Goal: Information Seeking & Learning: Find specific page/section

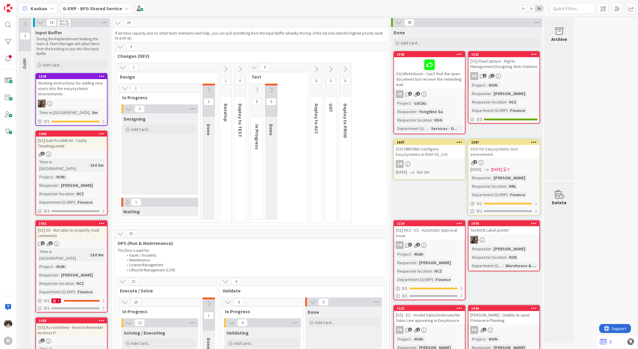
click at [113, 9] on b "G-ERP - BFG Shared Service" at bounding box center [92, 8] width 59 height 6
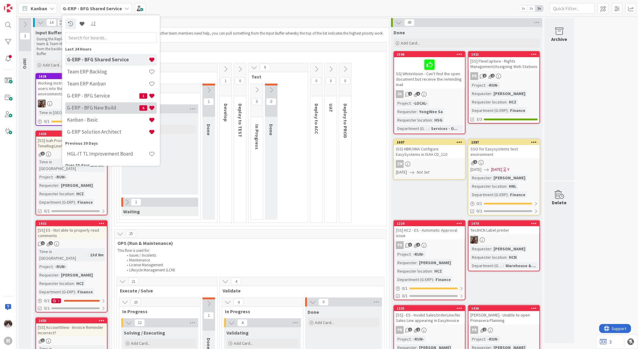
click at [110, 108] on h4 "G-ERP - BFG New Build" at bounding box center [103, 108] width 72 height 6
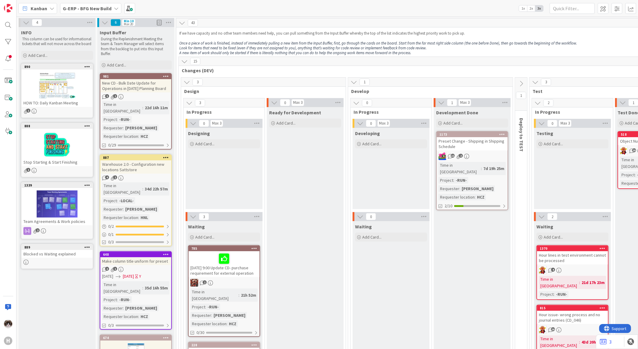
click at [107, 5] on b "G-ERP - BFG New Build" at bounding box center [87, 8] width 49 height 6
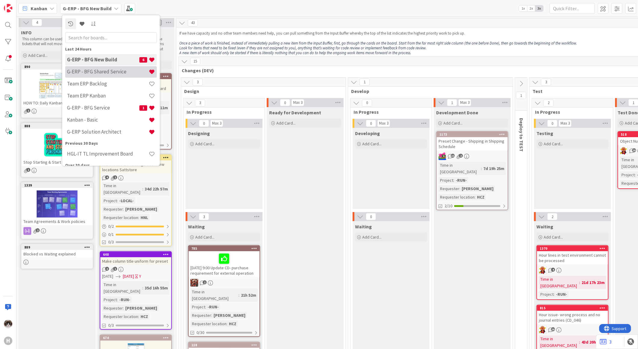
click at [116, 67] on div "G-ERP - BFG Shared Service" at bounding box center [111, 71] width 92 height 11
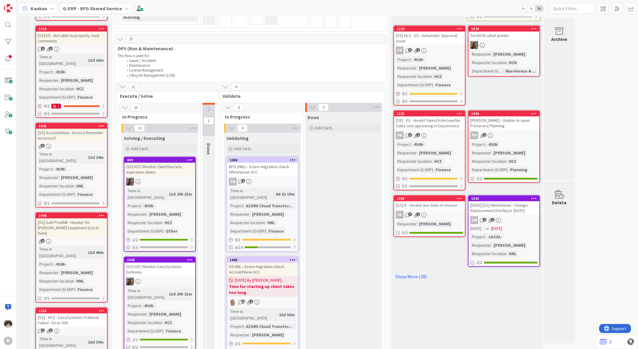
scroll to position [200, 0]
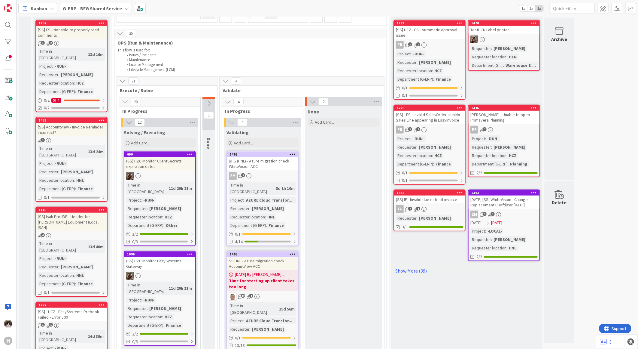
click at [289, 173] on div "ZM 1" at bounding box center [262, 176] width 71 height 8
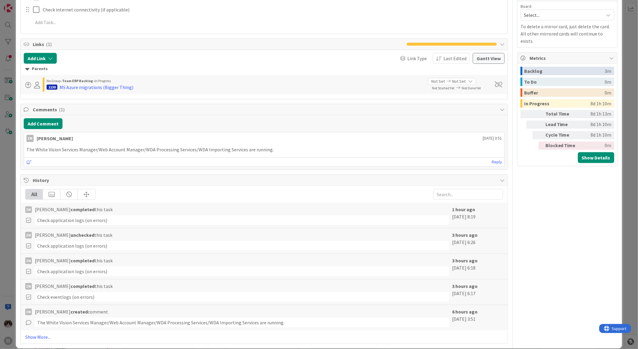
scroll to position [320, 0]
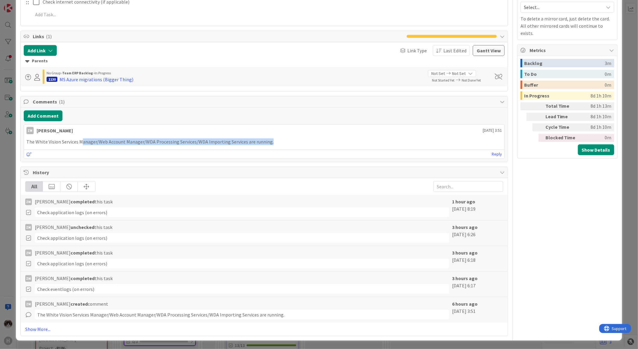
drag, startPoint x: 83, startPoint y: 141, endPoint x: 341, endPoint y: 134, distance: 258.3
click at [341, 134] on div "[PERSON_NAME] [DATE] 3:51 The White Vision Services Manager/Web Account Manager…" at bounding box center [264, 141] width 481 height 35
click at [256, 147] on div "[PERSON_NAME] [DATE] 3:51 The White Vision Services Manager/Web Account Manager…" at bounding box center [264, 141] width 481 height 35
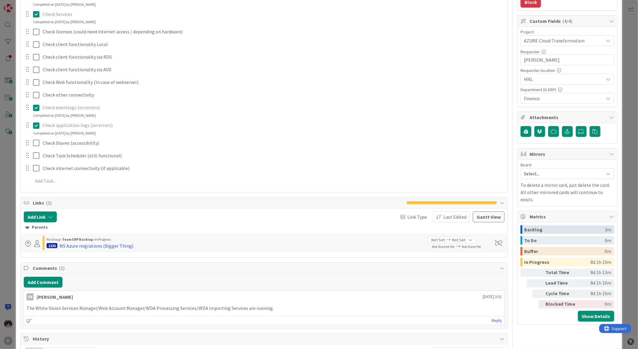
scroll to position [0, 0]
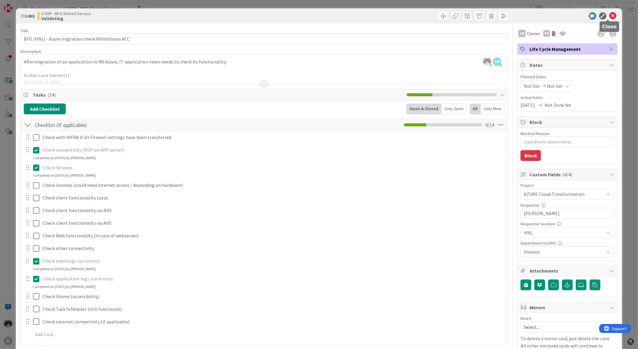
drag, startPoint x: 612, startPoint y: 12, endPoint x: 561, endPoint y: 46, distance: 60.4
click at [612, 12] on icon at bounding box center [613, 15] width 7 height 7
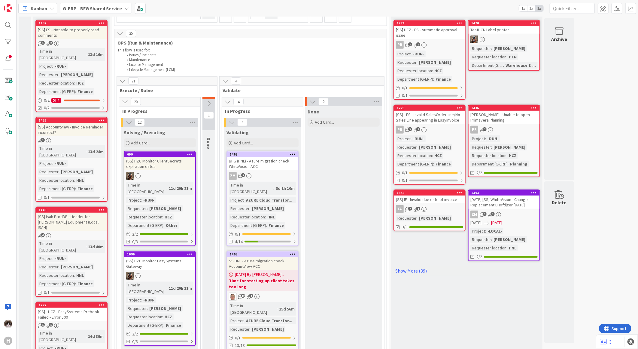
click at [284, 201] on div "Time in Column : 8d 1h 10m Project : AZURE Cloud Transfor... Requester : [PERSO…" at bounding box center [262, 205] width 67 height 47
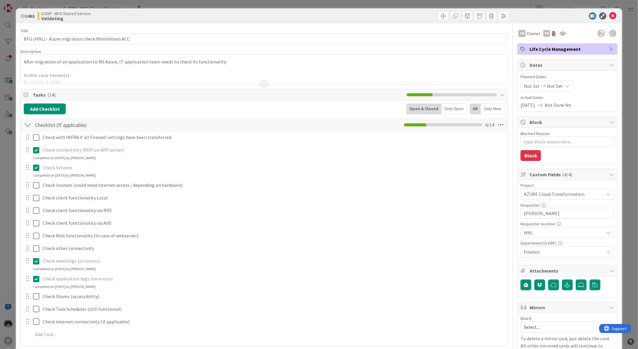
type textarea "x"
click at [610, 17] on icon at bounding box center [613, 15] width 7 height 7
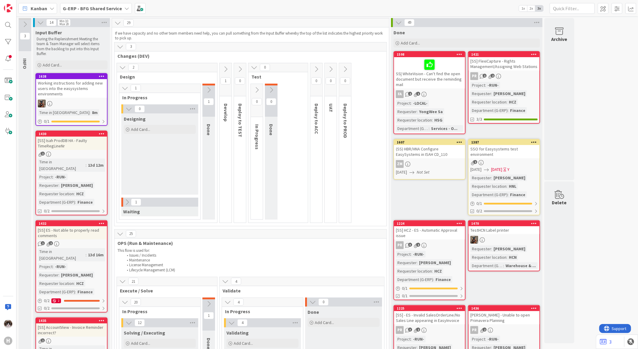
click at [195, 154] on div "Designing Add Card..." at bounding box center [159, 153] width 77 height 81
click at [12, 21] on div at bounding box center [8, 25] width 12 height 12
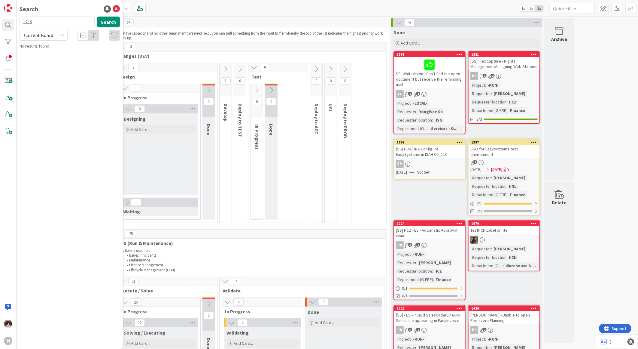
type input "1219"
click at [63, 48] on b "G-ERP - BFG Shared Service ›" at bounding box center [51, 47] width 47 height 5
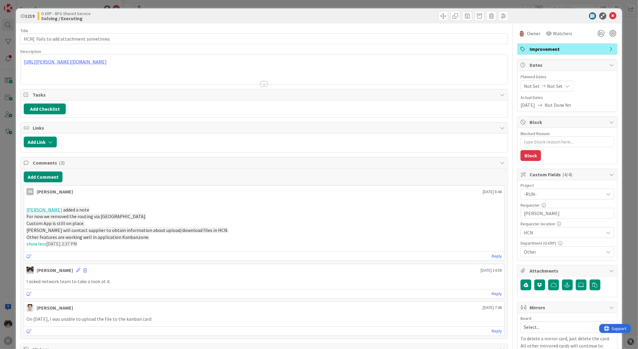
type textarea "x"
click at [607, 19] on body "H Search 1219 Search Current Board G-ERP - BFG Shared Service › Solving / Execu…" at bounding box center [319, 174] width 638 height 349
click at [610, 13] on icon at bounding box center [613, 15] width 7 height 7
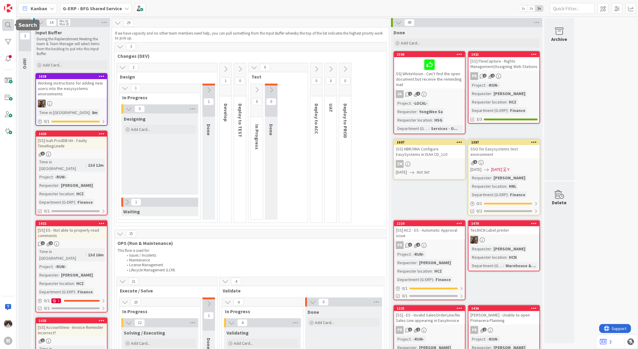
click at [8, 28] on div at bounding box center [8, 25] width 12 height 12
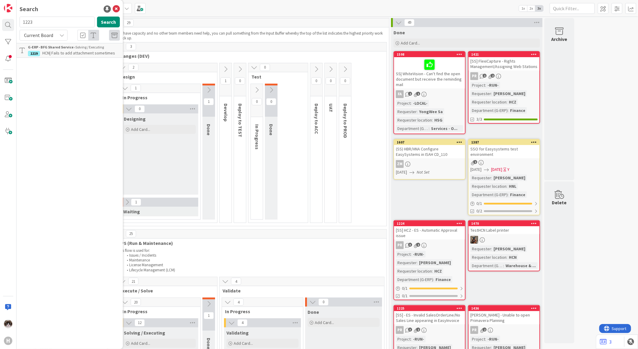
type input "1223"
click at [71, 50] on span "[SS] HCZ EasySystems - Can't see OrderLines" at bounding box center [65, 56] width 75 height 12
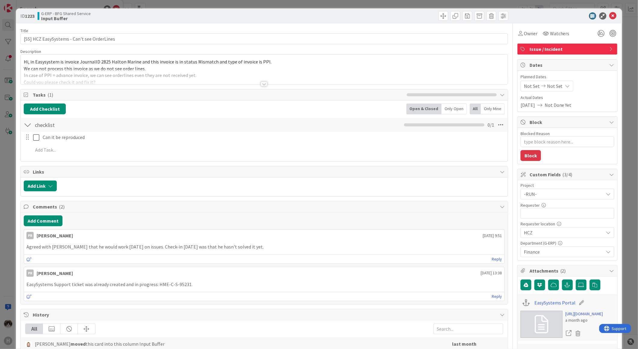
type textarea "x"
click at [610, 16] on icon at bounding box center [613, 15] width 7 height 7
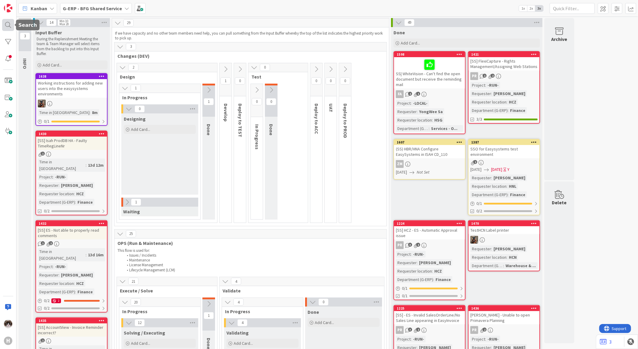
click at [10, 26] on div at bounding box center [8, 25] width 12 height 12
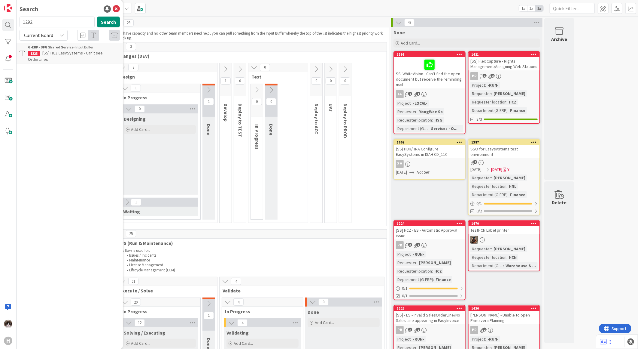
type input "1292"
click at [94, 50] on span "(SS)Correct company name in Easysystem" at bounding box center [80, 52] width 76 height 5
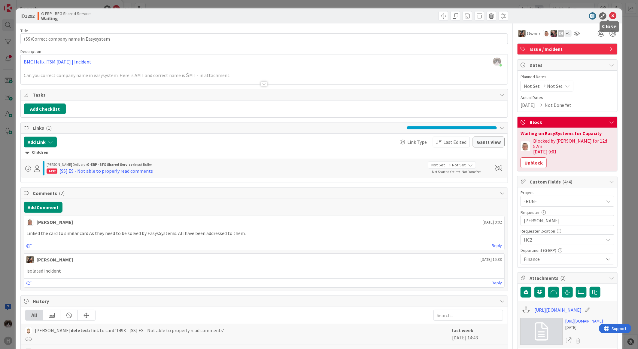
click at [611, 14] on icon at bounding box center [613, 15] width 7 height 7
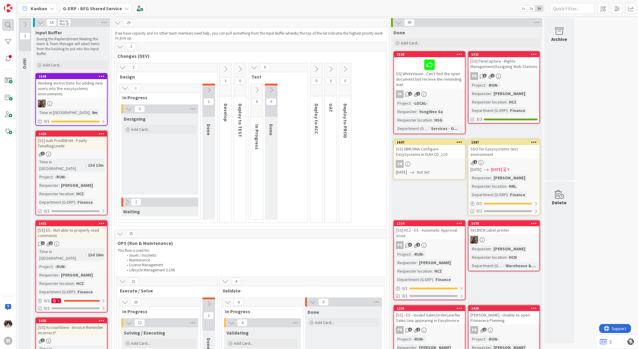
click at [3, 25] on div at bounding box center [8, 25] width 12 height 12
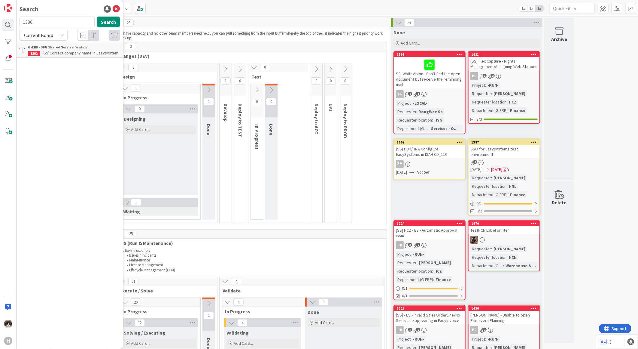
type input "1380"
click at [82, 47] on div "G-ERP - BFG Shared Service › Validating" at bounding box center [74, 46] width 92 height 5
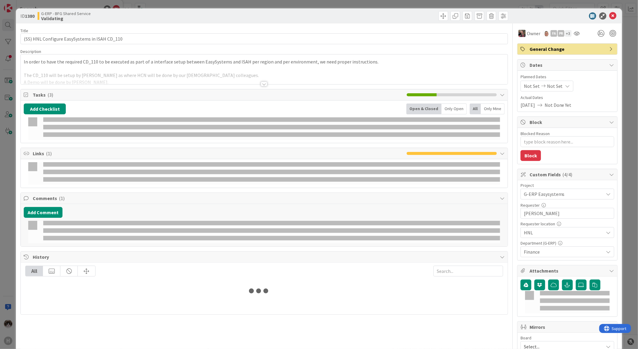
type textarea "x"
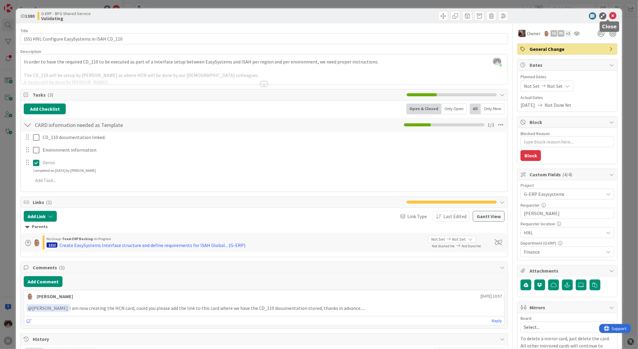
click at [610, 16] on icon at bounding box center [613, 15] width 7 height 7
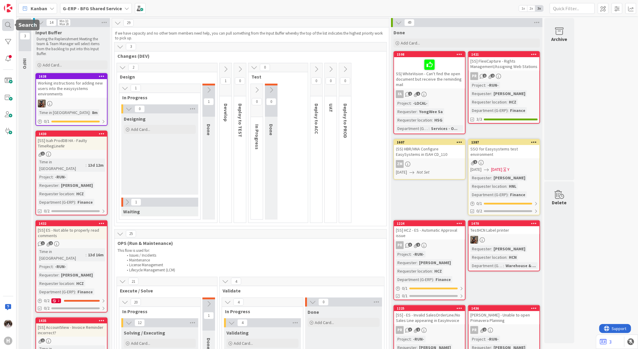
click at [5, 26] on div at bounding box center [8, 25] width 12 height 12
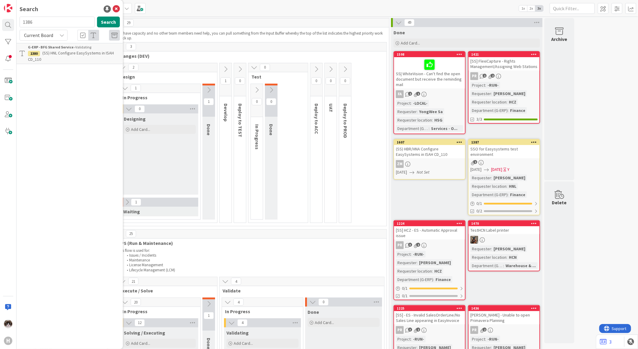
type input "1386"
click at [60, 62] on p "(SS) HCN Configure EasySystems in ISAH CD_110" at bounding box center [74, 56] width 92 height 13
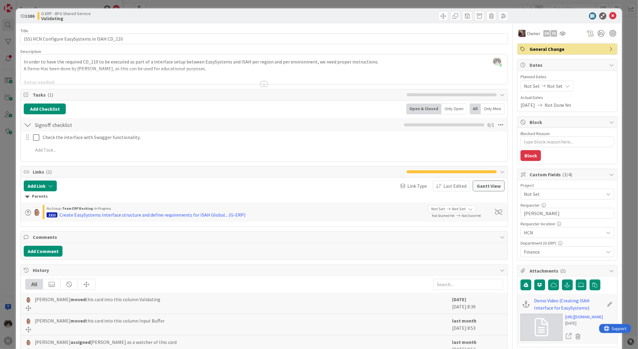
click at [534, 197] on span "Not Set" at bounding box center [562, 194] width 77 height 8
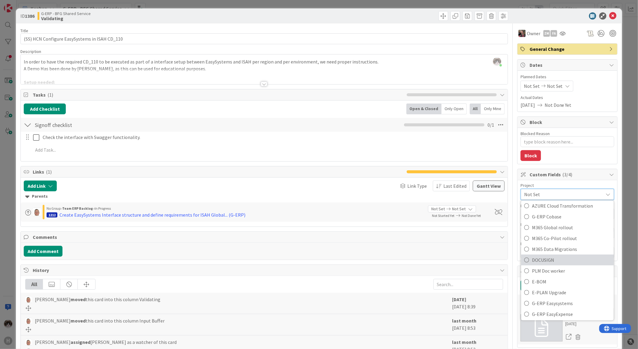
scroll to position [133, 0]
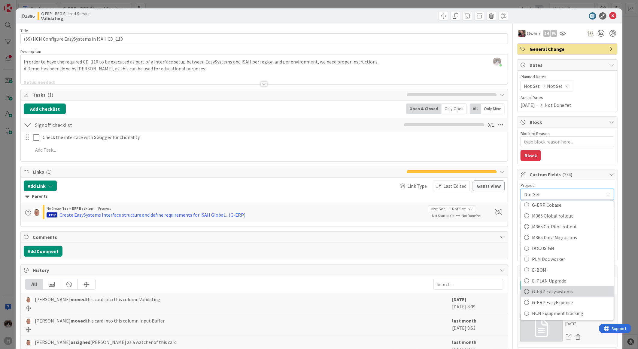
click at [571, 291] on span "G-ERP Easysystems" at bounding box center [571, 291] width 79 height 9
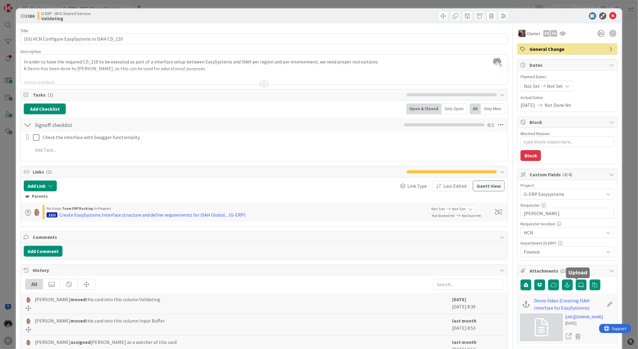
type textarea "x"
click at [610, 14] on icon at bounding box center [613, 15] width 7 height 7
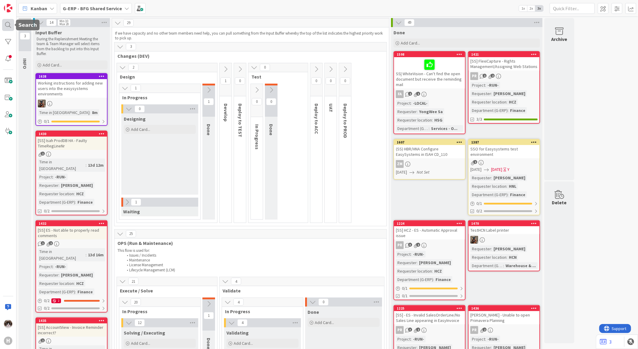
click at [8, 25] on div at bounding box center [8, 25] width 12 height 12
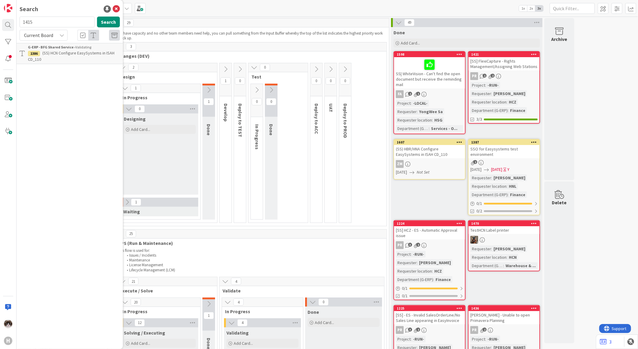
type input "1415"
click at [76, 47] on div "G-ERP - BFG Shared Service › Solving / Executing" at bounding box center [74, 46] width 92 height 5
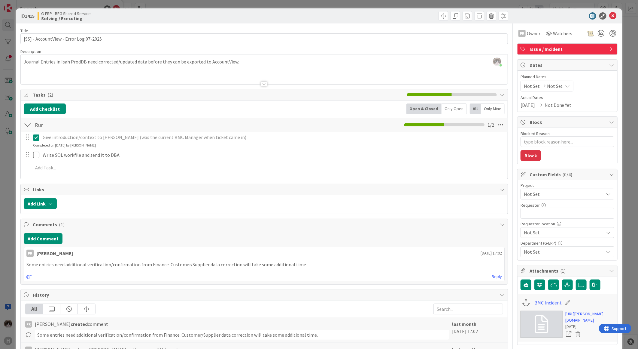
click at [545, 195] on span "Not Set" at bounding box center [562, 194] width 77 height 8
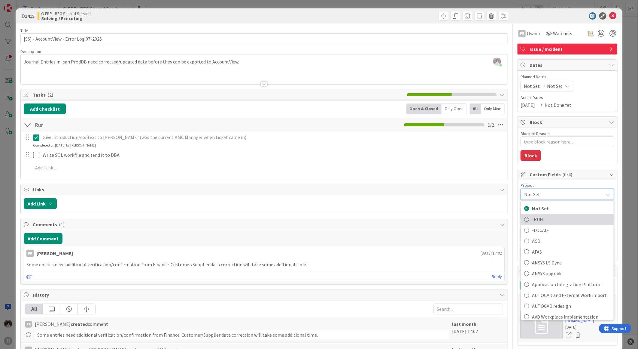
click at [549, 218] on span "-RUN-" at bounding box center [571, 219] width 79 height 9
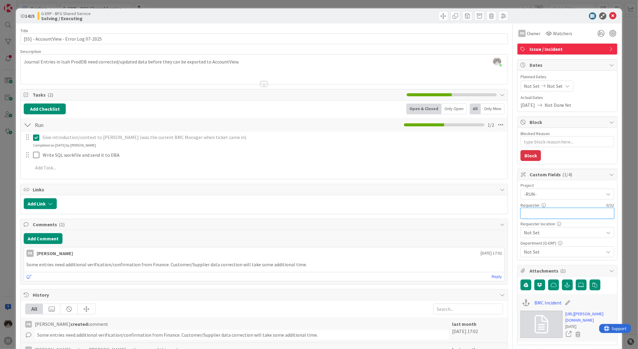
click at [551, 209] on input "text" at bounding box center [568, 213] width 94 height 11
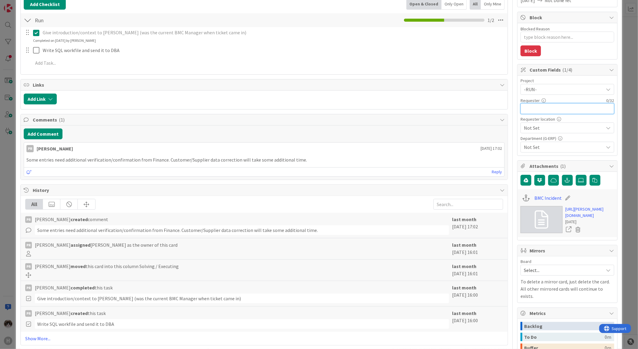
scroll to position [202, 0]
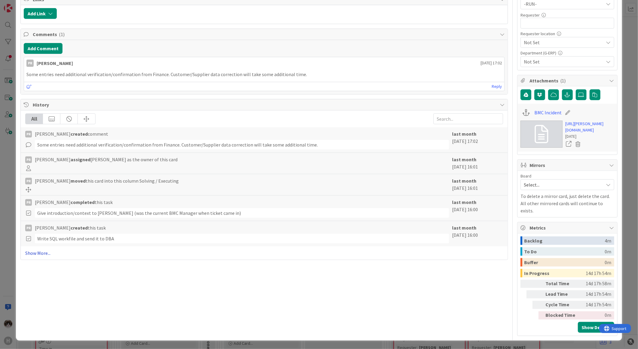
click at [36, 249] on link "Show More..." at bounding box center [264, 252] width 478 height 7
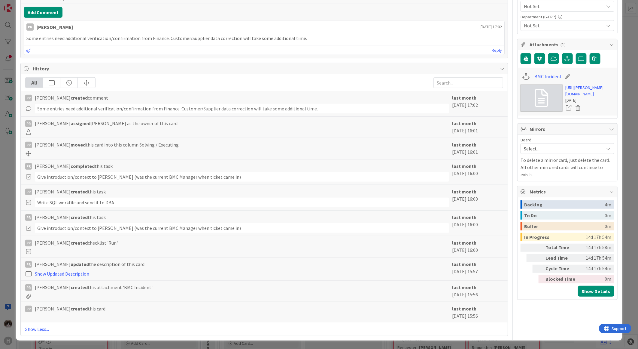
scroll to position [0, 0]
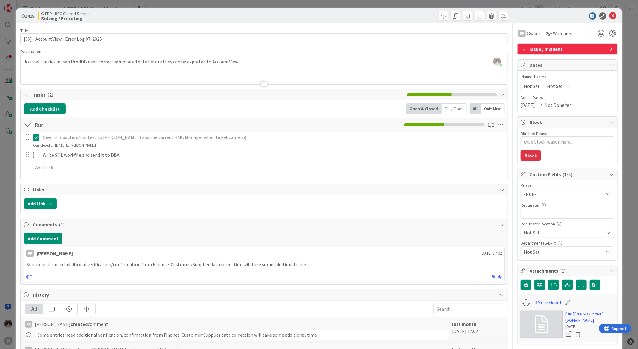
click at [546, 240] on div "Project -RUN- Not Set -RUN- -LOCAL- ACD AFAS ANSYS LS Dyna ANSYS upgrade Applic…" at bounding box center [568, 220] width 94 height 74
click at [548, 198] on span "Not Set" at bounding box center [562, 194] width 77 height 8
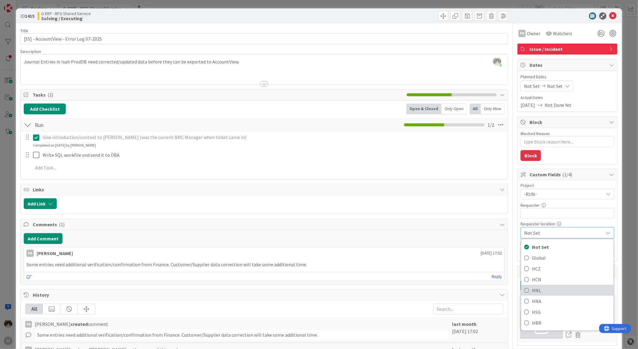
click at [538, 293] on span "HNL" at bounding box center [571, 290] width 79 height 9
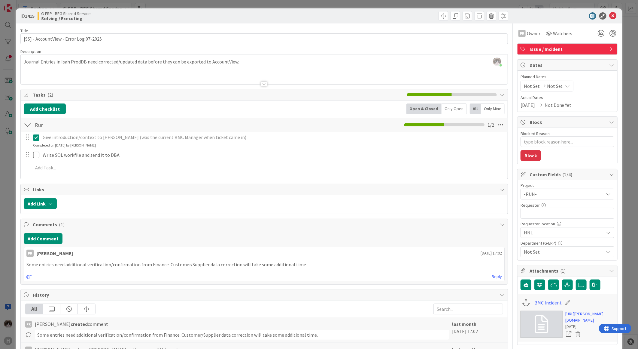
click at [552, 255] on span "Not Set" at bounding box center [564, 251] width 80 height 7
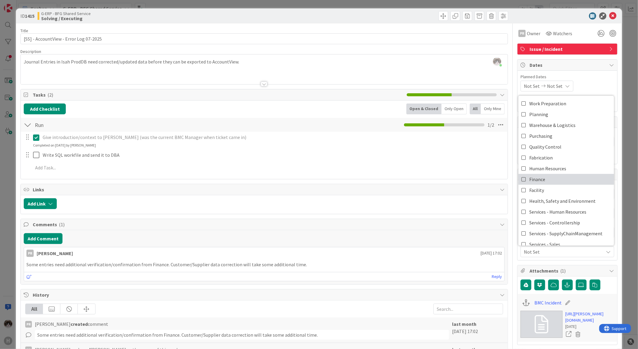
click at [551, 181] on link "Finance" at bounding box center [567, 179] width 96 height 11
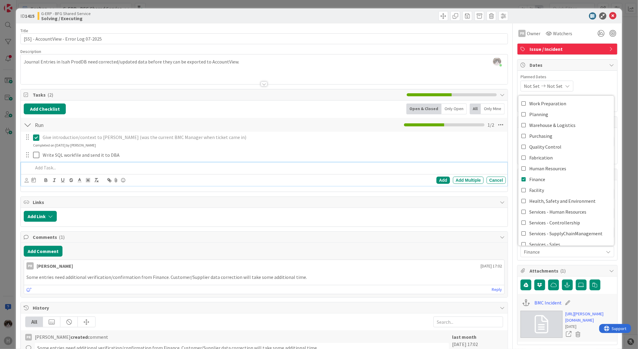
type textarea "x"
click at [448, 167] on p at bounding box center [268, 167] width 471 height 7
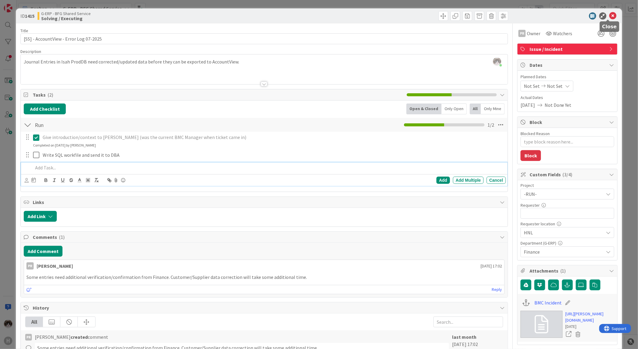
click at [610, 18] on icon at bounding box center [613, 15] width 7 height 7
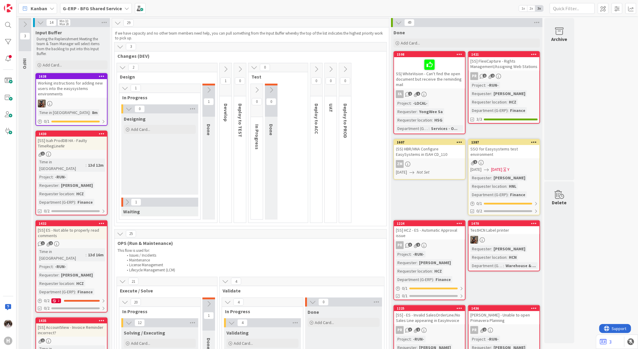
click at [94, 10] on b "G-ERP - BFG Shared Service" at bounding box center [92, 8] width 59 height 6
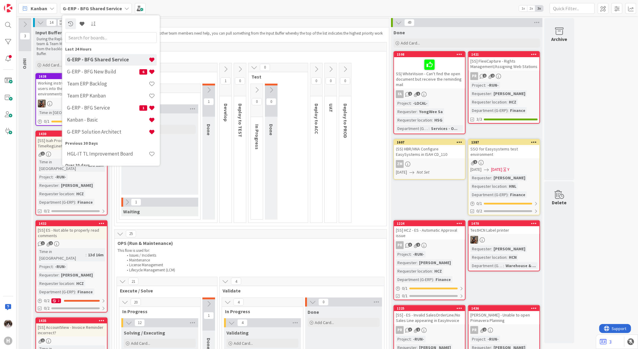
click at [38, 7] on span "Kanban" at bounding box center [39, 8] width 17 height 7
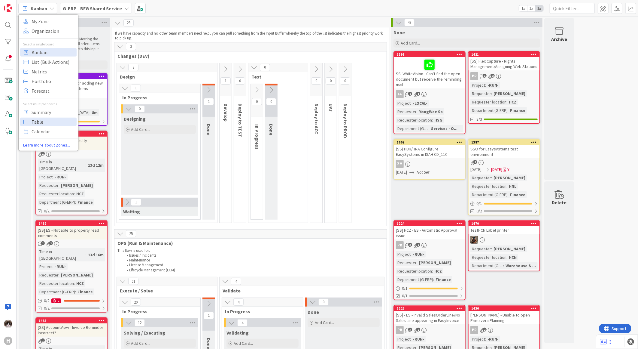
click at [60, 121] on span "Table" at bounding box center [53, 121] width 43 height 9
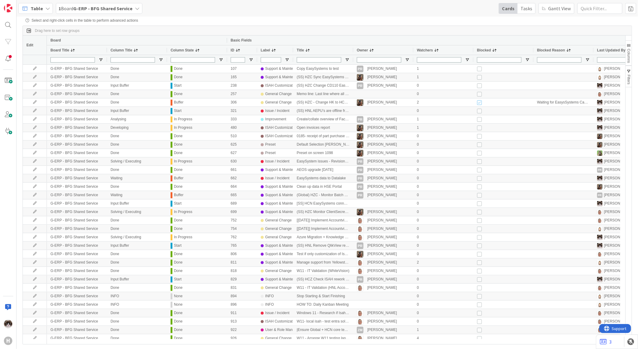
click at [94, 4] on div "1 Board G-ERP - BFG Shared Service" at bounding box center [99, 8] width 87 height 11
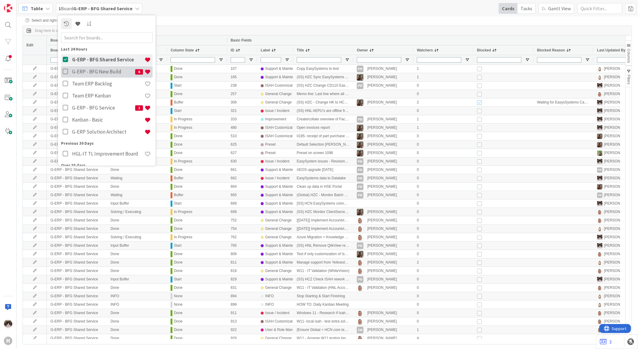
click at [63, 75] on button at bounding box center [67, 71] width 8 height 11
click at [65, 131] on icon at bounding box center [67, 132] width 8 height 6
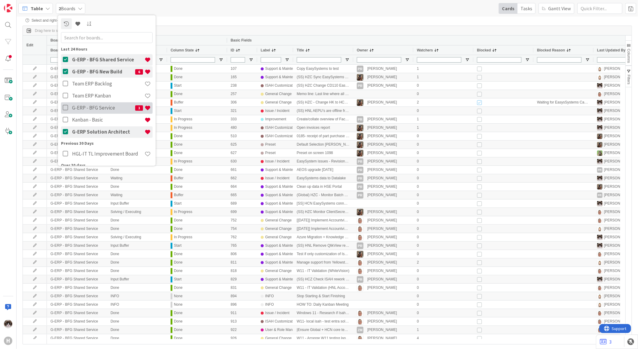
click at [66, 108] on icon at bounding box center [67, 108] width 8 height 6
click at [417, 15] on div "Table 4 Boards Last 24 Hours G-ERP - BFG Shared Service G-ERP - BFG New Build 6…" at bounding box center [328, 8] width 622 height 17
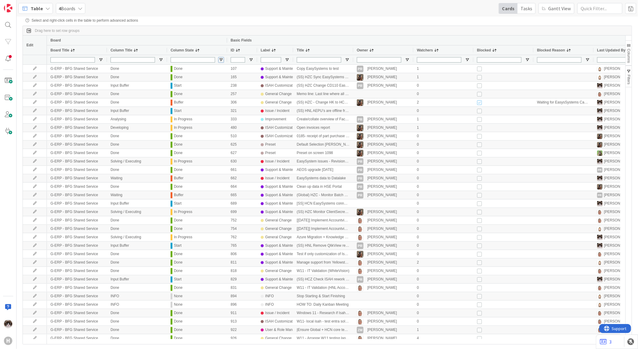
click at [222, 60] on span "Open Filter Menu" at bounding box center [221, 59] width 5 height 5
click at [221, 123] on input "Filter List" at bounding box center [221, 120] width 5 height 5
checkbox input "false"
type input "(6) Archive,Backlog,Buffer,In Progress,None,Start"
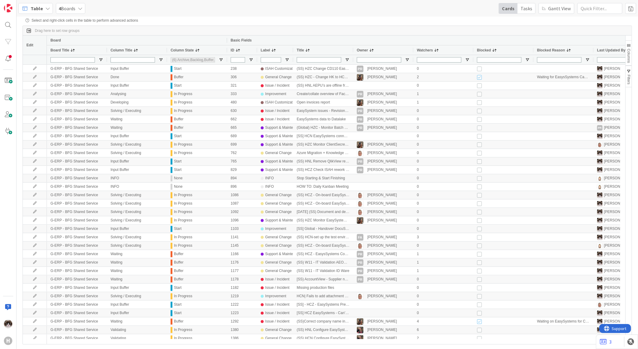
click at [388, 32] on div "Drag here to set row groups" at bounding box center [327, 31] width 609 height 10
click at [627, 51] on span "Columns" at bounding box center [629, 56] width 4 height 14
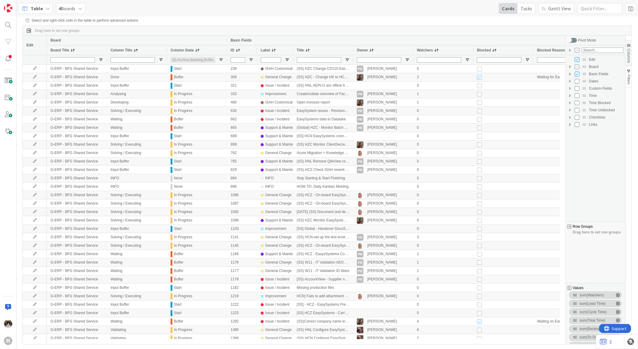
click at [570, 89] on span "Custom Fields Column Group" at bounding box center [570, 88] width 5 height 5
click at [584, 131] on input "Press SPACE to toggle visibility (hidden)" at bounding box center [583, 131] width 5 height 5
checkbox input "true"
checkbox input "false"
click at [630, 46] on span "button" at bounding box center [629, 45] width 5 height 5
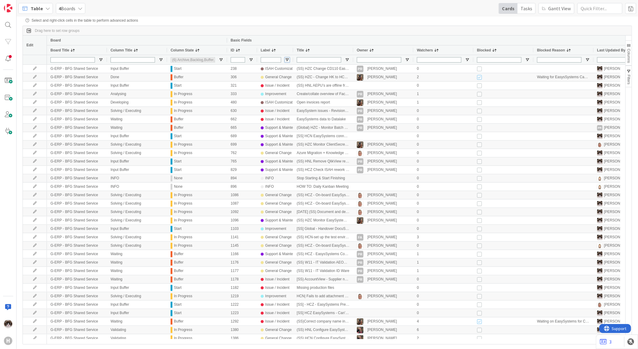
click at [287, 58] on span "Open Filter Menu" at bounding box center [287, 59] width 5 height 5
click at [288, 116] on input "Filter List" at bounding box center [288, 113] width 5 height 5
checkbox input "false"
type input "(11) Enhancement,General Change,ISAH Customization,Improvement,Issue,Issue / In…"
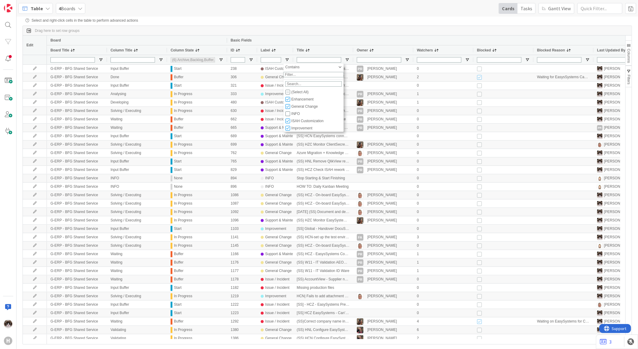
type input "(5) Archive,Backlog,Buffer,In Progress,Start"
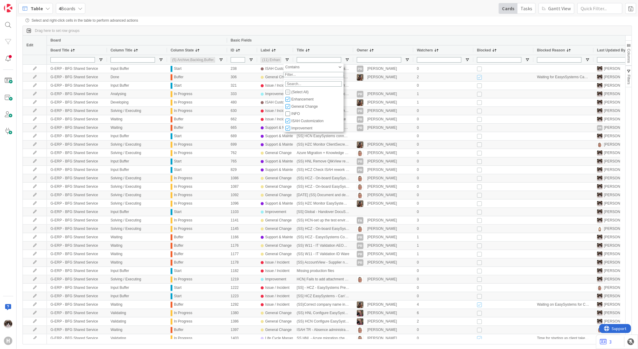
click at [400, 35] on div "Drag here to set row groups" at bounding box center [327, 31] width 609 height 10
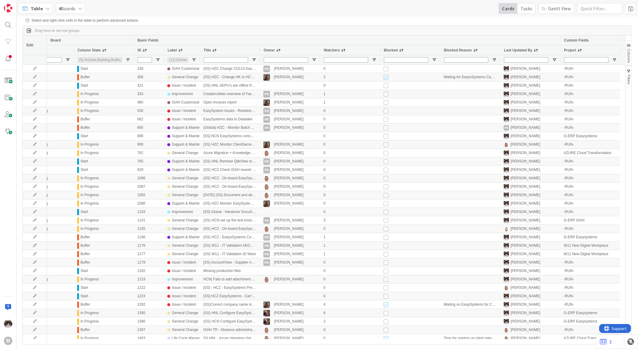
click at [581, 49] on span at bounding box center [580, 50] width 5 height 5
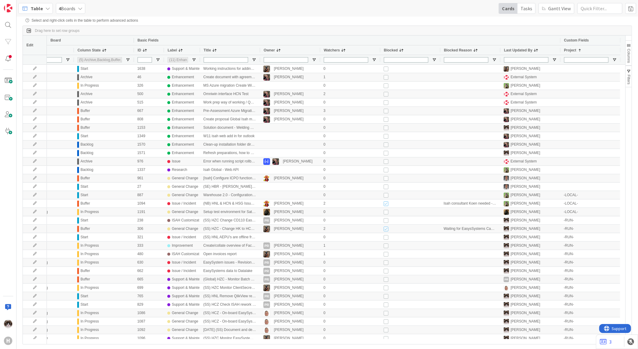
click at [33, 8] on span "Table" at bounding box center [37, 8] width 12 height 7
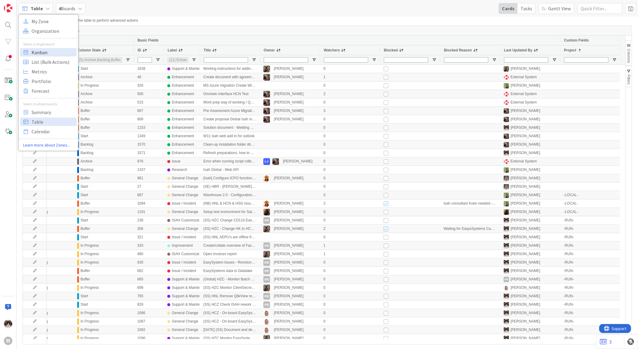
click at [49, 49] on span "Kanban" at bounding box center [53, 51] width 43 height 9
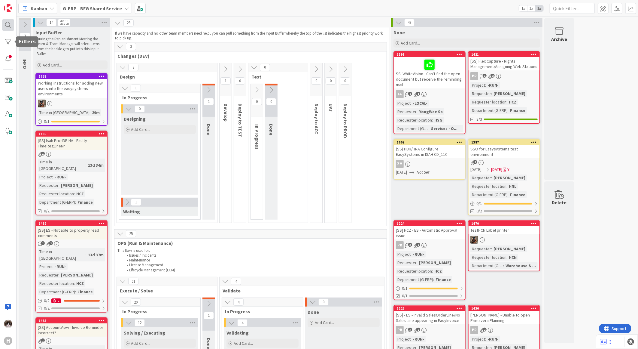
click at [7, 28] on div at bounding box center [8, 25] width 12 height 12
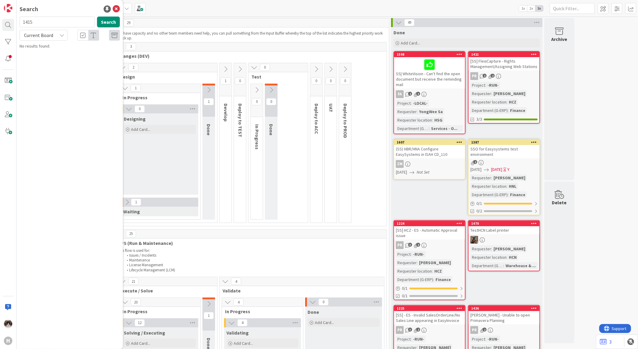
click at [58, 34] on div "Current Board" at bounding box center [44, 35] width 48 height 11
click at [51, 59] on span "All Boards" at bounding box center [54, 60] width 63 height 9
click at [54, 25] on input "1415" at bounding box center [57, 22] width 75 height 11
type input "1638"
click at [90, 56] on p "Working instructions for adding new users into the easysystems environments" at bounding box center [74, 56] width 92 height 13
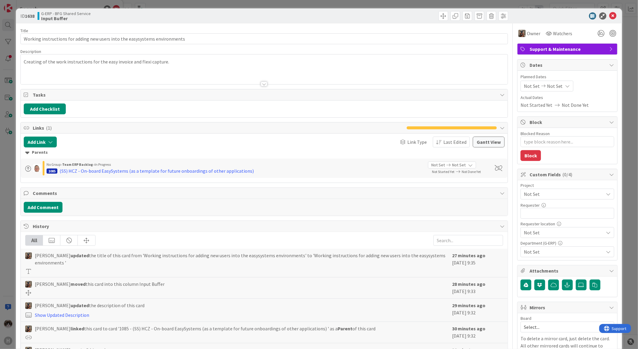
click at [545, 197] on span "Not Set" at bounding box center [562, 194] width 77 height 8
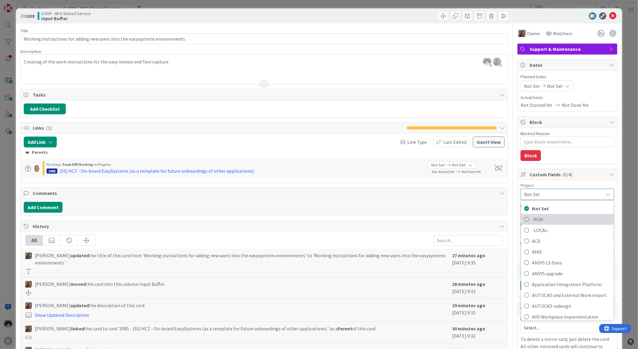
click at [543, 217] on span "-RUN-" at bounding box center [571, 219] width 79 height 9
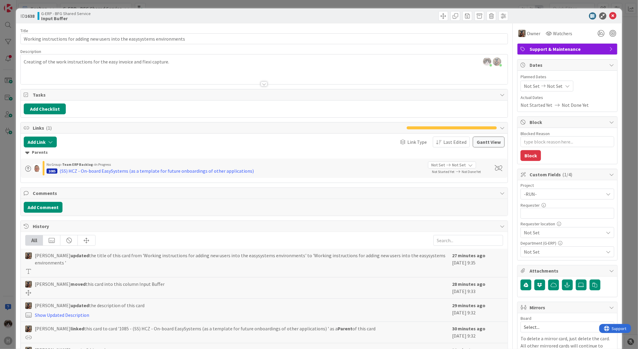
type textarea "x"
click at [548, 214] on input "text" at bounding box center [568, 213] width 94 height 11
type input "[PERSON_NAME]"
type textarea "x"
type input "[PERSON_NAME]"
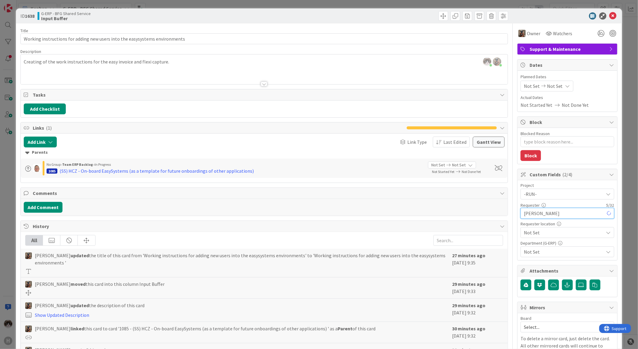
type textarea "x"
type input "[PERSON_NAME]"
type textarea "x"
type input "[PERSON_NAME]"
type textarea "x"
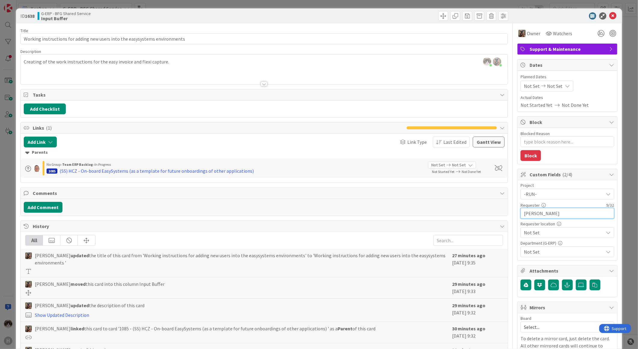
type input "[PERSON_NAME]"
type textarea "x"
type input "[PERSON_NAME]"
click at [539, 50] on span "Support & Maintenance" at bounding box center [568, 48] width 77 height 7
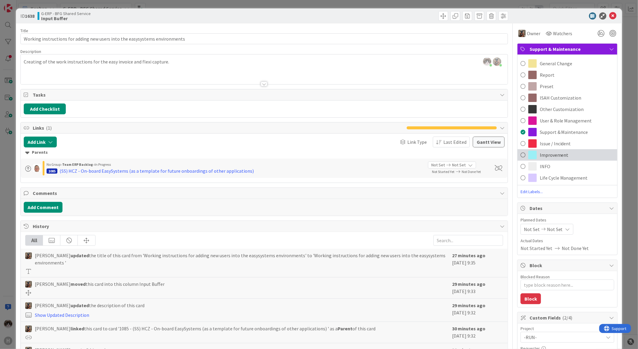
click at [568, 154] on div "Improvement" at bounding box center [568, 154] width 100 height 11
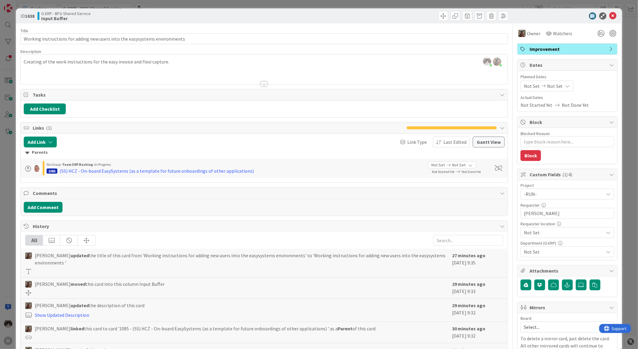
click at [569, 198] on span "Not Set" at bounding box center [562, 194] width 77 height 8
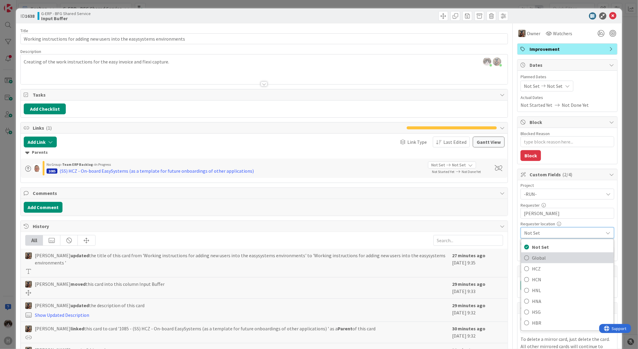
click at [556, 259] on span "Global" at bounding box center [571, 257] width 79 height 9
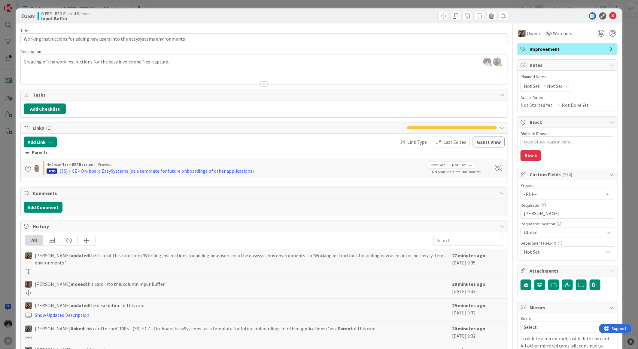
click at [558, 249] on span "Not Set" at bounding box center [564, 251] width 80 height 7
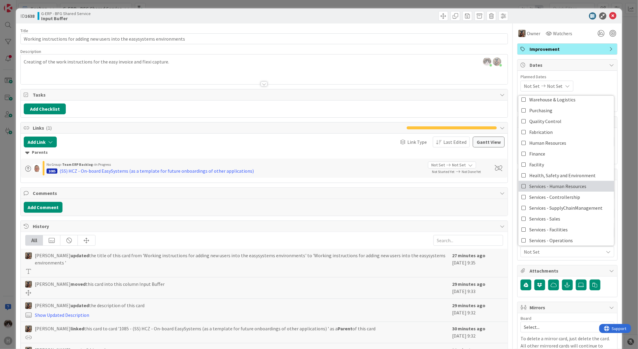
scroll to position [50, 0]
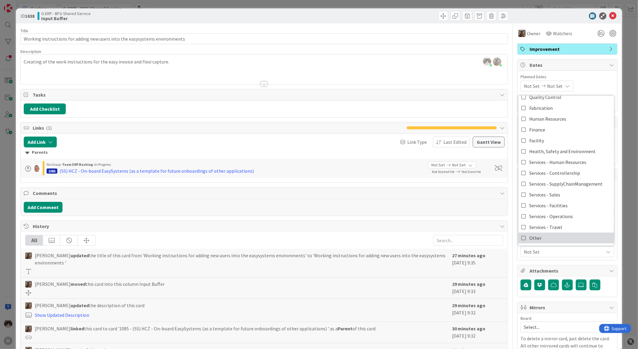
click at [537, 233] on link "Other" at bounding box center [567, 237] width 96 height 11
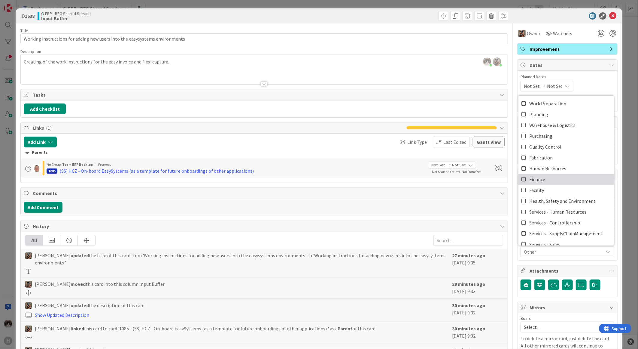
type textarea "x"
click at [411, 155] on div "Parents" at bounding box center [264, 152] width 478 height 7
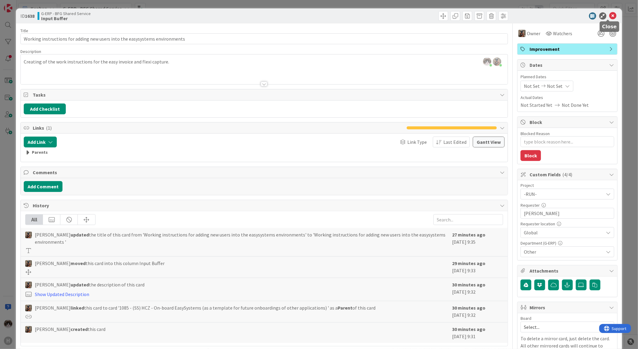
click at [610, 14] on icon at bounding box center [613, 15] width 7 height 7
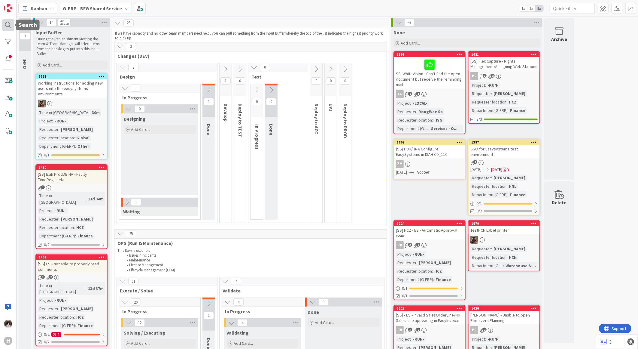
click at [8, 27] on div at bounding box center [8, 25] width 12 height 12
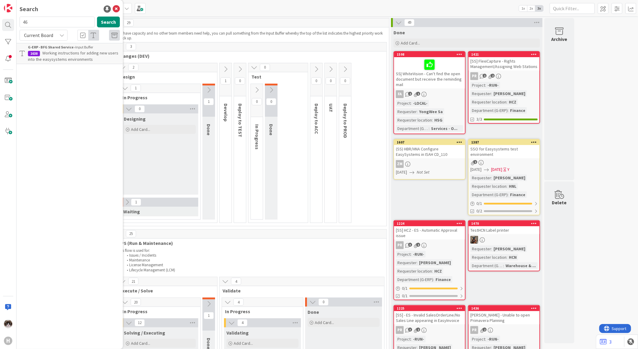
type input "46"
click at [54, 39] on span "Current Board" at bounding box center [38, 35] width 31 height 8
click at [47, 58] on span "All Boards" at bounding box center [54, 60] width 63 height 9
click at [66, 53] on span "Create document with agreements regarding delivery isah" at bounding box center [67, 56] width 78 height 12
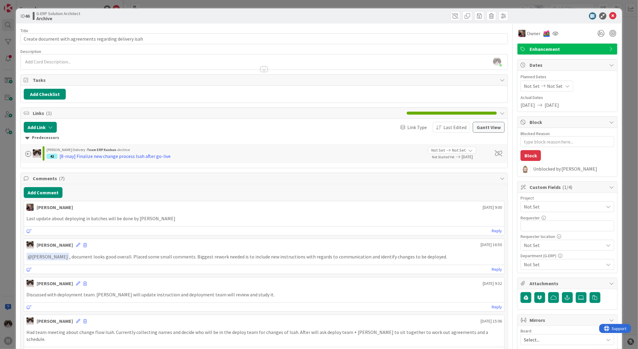
click at [561, 206] on span "Not Set" at bounding box center [562, 206] width 77 height 8
click at [567, 208] on span "Not Set" at bounding box center [562, 207] width 76 height 8
click at [567, 208] on span "Not Set" at bounding box center [562, 206] width 77 height 8
click at [567, 208] on span "Not Set" at bounding box center [562, 207] width 76 height 8
click at [567, 208] on span "Not Set" at bounding box center [562, 206] width 77 height 8
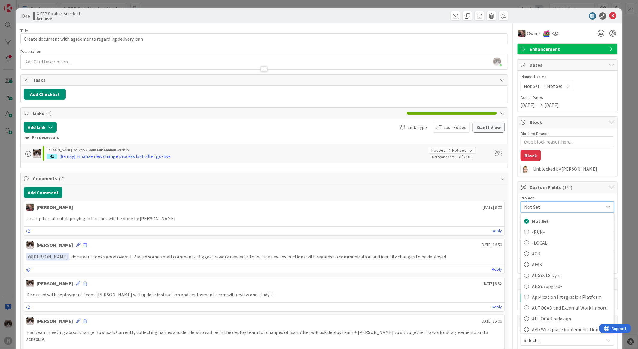
click at [567, 208] on span "Not Set" at bounding box center [562, 207] width 76 height 8
click at [567, 208] on span "Not Set" at bounding box center [562, 206] width 77 height 8
click at [547, 235] on span "-RUN-" at bounding box center [571, 231] width 79 height 9
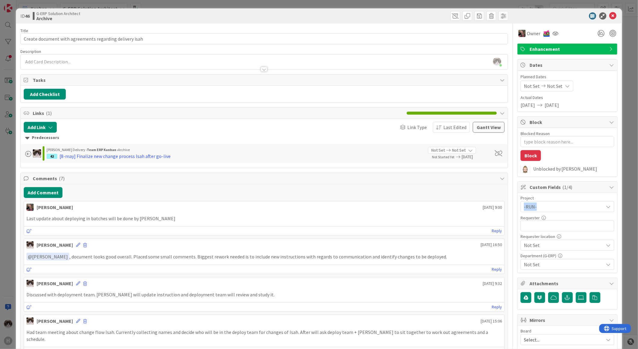
type textarea "x"
click at [546, 230] on input "text" at bounding box center [568, 225] width 94 height 11
type input "[PERSON_NAME]"
type textarea "x"
type input "[PERSON_NAME]"
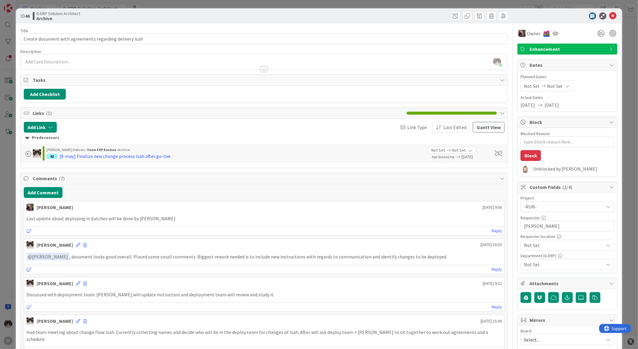
click at [543, 211] on span "Not Set" at bounding box center [562, 206] width 77 height 8
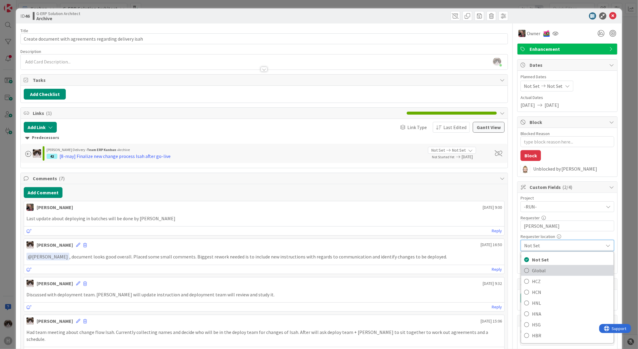
click at [545, 267] on span "Global" at bounding box center [571, 270] width 79 height 9
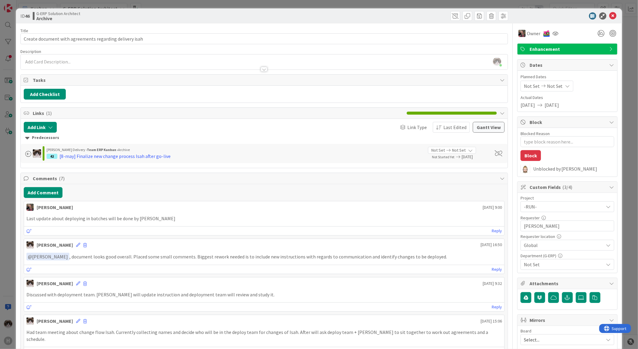
click at [543, 268] on span "Not Set" at bounding box center [564, 264] width 80 height 7
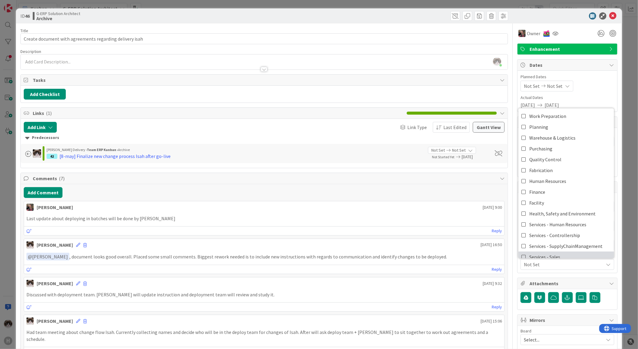
scroll to position [50, 0]
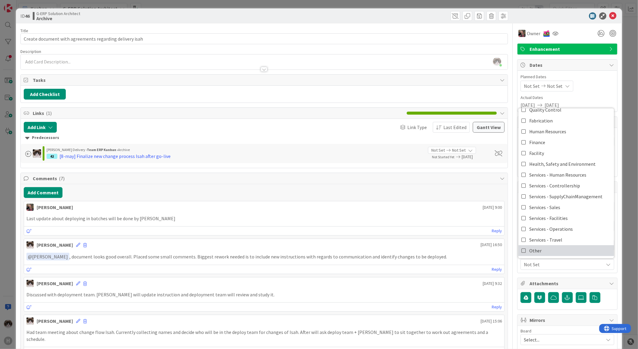
click at [540, 248] on link "Other" at bounding box center [567, 250] width 96 height 11
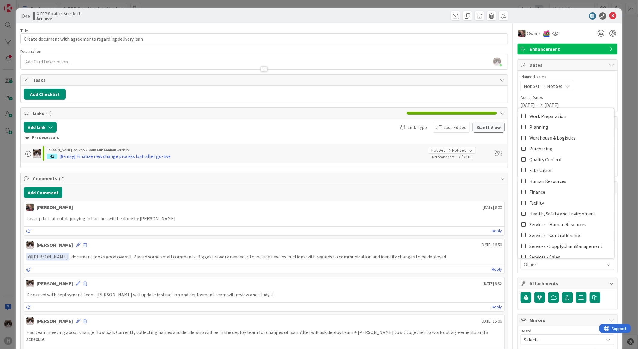
type textarea "x"
click at [473, 191] on div "Add Comment" at bounding box center [264, 192] width 481 height 11
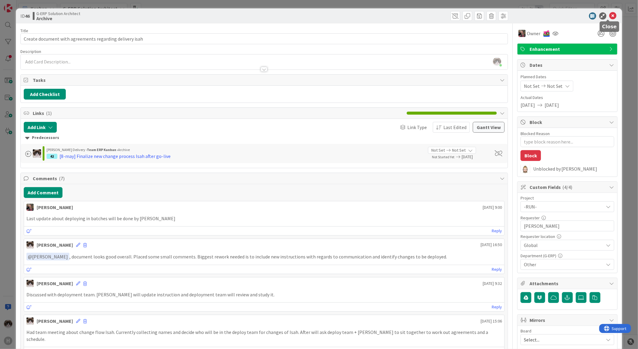
click at [611, 15] on icon at bounding box center [613, 15] width 7 height 7
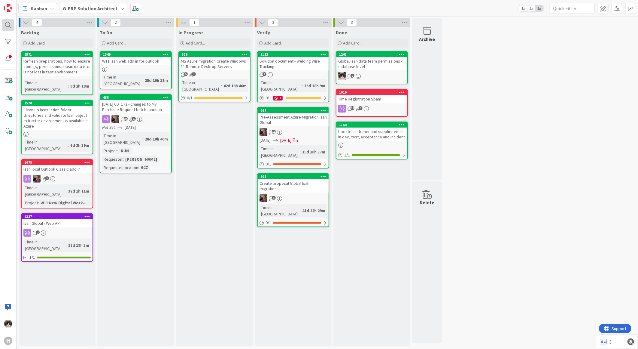
click at [5, 31] on div at bounding box center [8, 25] width 12 height 12
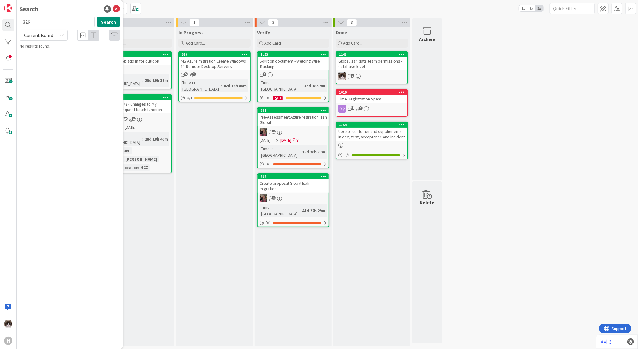
type input "326"
click at [56, 47] on b "G-ERP Solution Architect ›" at bounding box center [50, 47] width 44 height 5
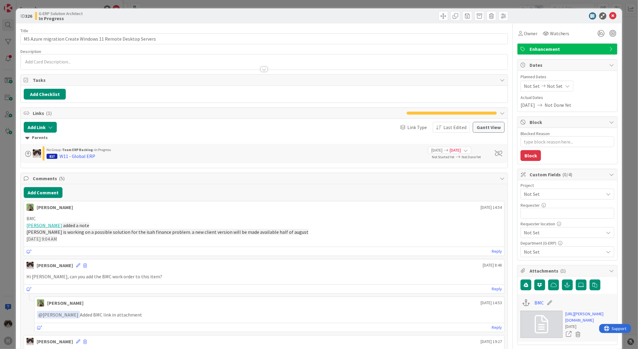
type textarea "x"
click at [556, 196] on span "Not Set" at bounding box center [562, 194] width 77 height 8
